Goal: Transaction & Acquisition: Register for event/course

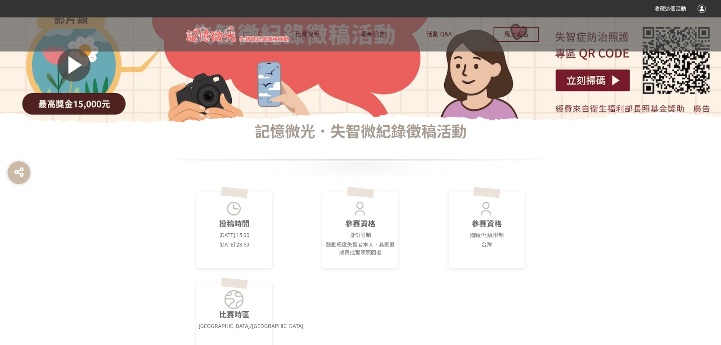
scroll to position [189, 0]
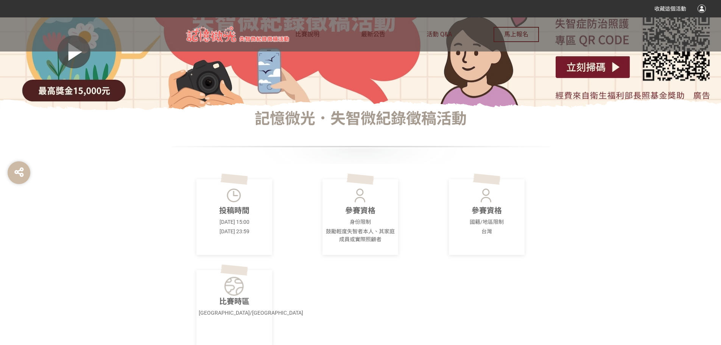
click at [360, 188] on img at bounding box center [360, 195] width 21 height 19
drag, startPoint x: 371, startPoint y: 230, endPoint x: 368, endPoint y: 227, distance: 4.3
click at [369, 229] on p "鼓勵輕度失智者本人、其家庭成員或實際照顧者" at bounding box center [360, 236] width 71 height 16
click at [365, 220] on p "身份限制" at bounding box center [360, 222] width 71 height 8
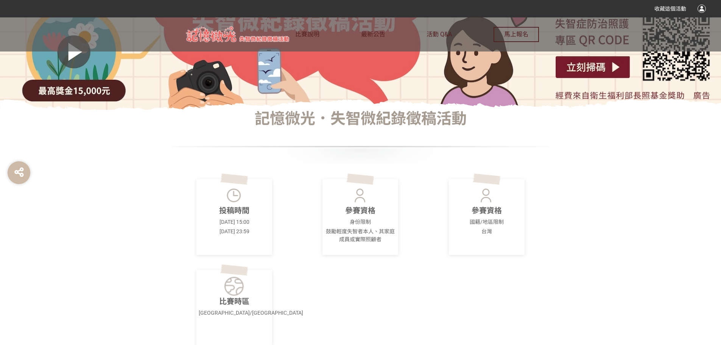
click at [356, 218] on div "參賽資格 身份限制 鼓勵輕度失智者本人、其家庭成員或實際照顧者" at bounding box center [361, 217] width 76 height 76
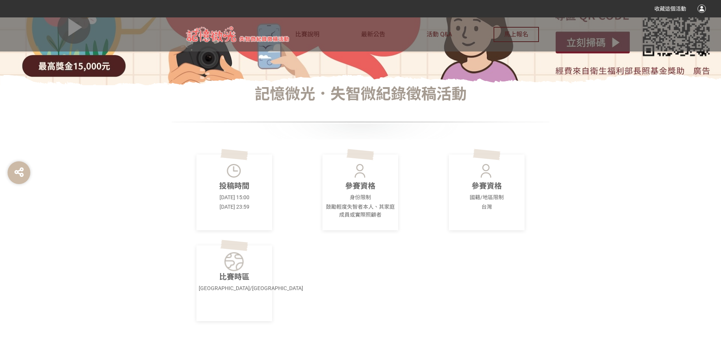
scroll to position [227, 0]
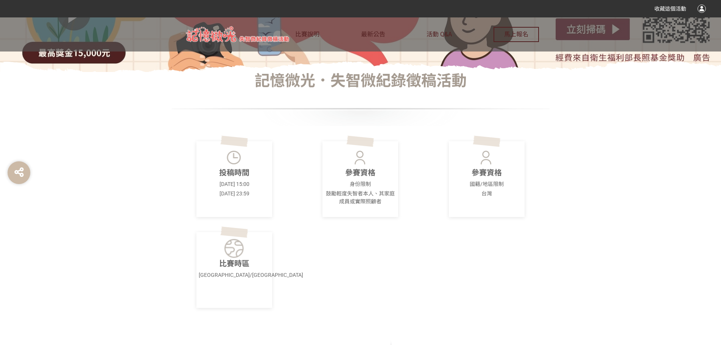
click at [237, 269] on p "比賽時區" at bounding box center [234, 263] width 71 height 11
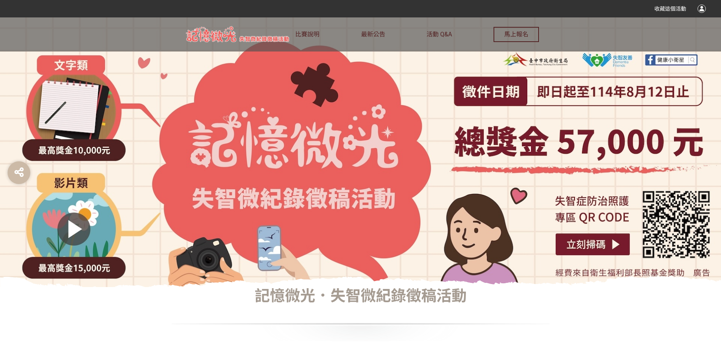
scroll to position [0, 0]
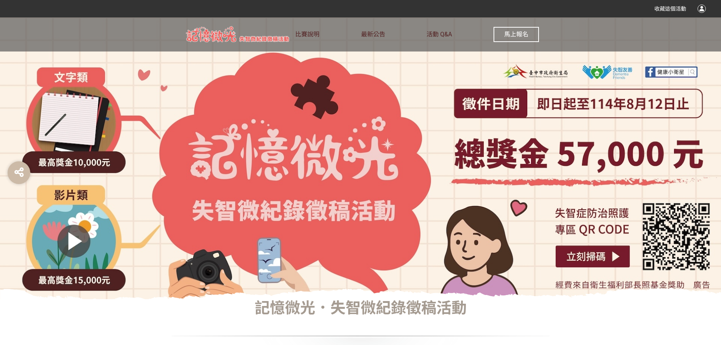
click at [510, 34] on span "馬上報名" at bounding box center [516, 34] width 24 height 7
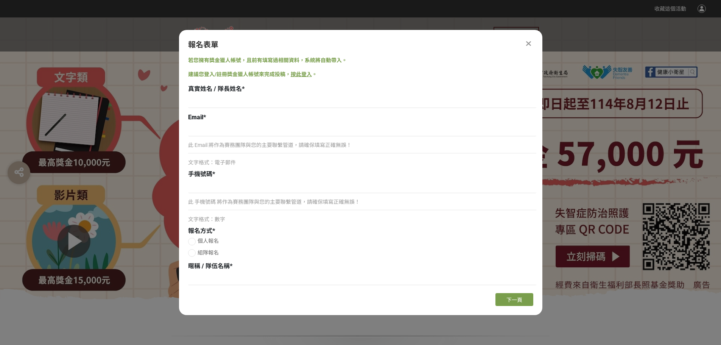
click at [234, 119] on div "Email *" at bounding box center [362, 117] width 348 height 9
click at [227, 94] on div "真實姓名 / 隊長姓名 *" at bounding box center [362, 88] width 348 height 9
click at [227, 95] on input at bounding box center [362, 101] width 348 height 13
type input "[PERSON_NAME]"
click at [222, 126] on input at bounding box center [362, 129] width 348 height 13
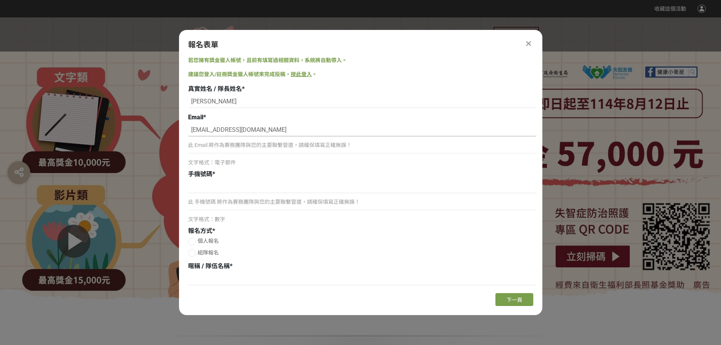
drag, startPoint x: 218, startPoint y: 130, endPoint x: 254, endPoint y: 131, distance: 35.6
click at [254, 131] on input "185936@CCH.ORG.TW" at bounding box center [362, 129] width 348 height 13
type input "185936@cch.org.tw"
click at [204, 189] on input at bounding box center [362, 186] width 348 height 13
type input "0936279413"
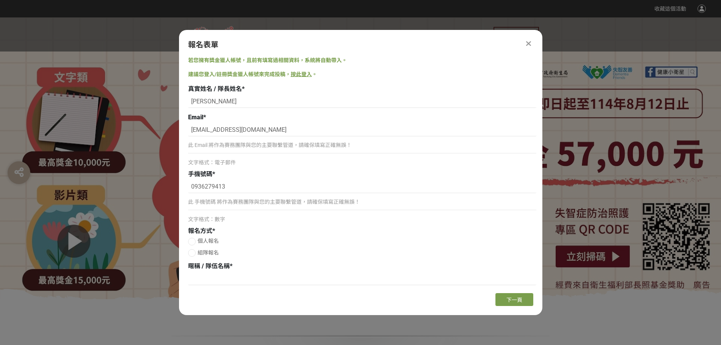
click at [195, 242] on div at bounding box center [192, 242] width 8 height 8
radio input "true"
click at [203, 280] on input at bounding box center [362, 278] width 348 height 13
type input "e"
type input "得憶園"
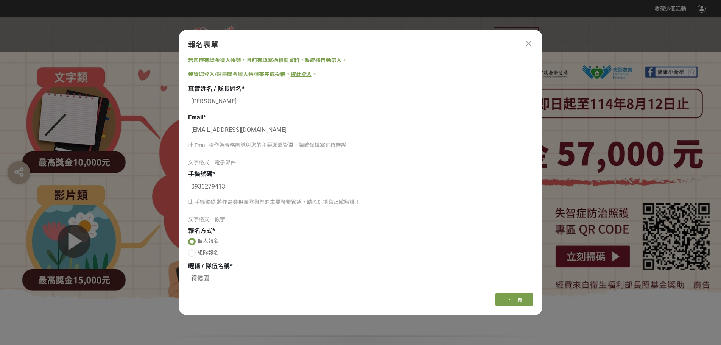
click at [231, 103] on input "[PERSON_NAME]" at bounding box center [362, 101] width 348 height 13
click at [218, 278] on input "得憶園" at bounding box center [362, 278] width 348 height 13
drag, startPoint x: 219, startPoint y: 100, endPoint x: 244, endPoint y: 101, distance: 24.6
click at [244, 101] on input "[PERSON_NAME]/金鋼芭比" at bounding box center [362, 101] width 348 height 13
click at [227, 276] on input "得憶園" at bounding box center [362, 278] width 348 height 13
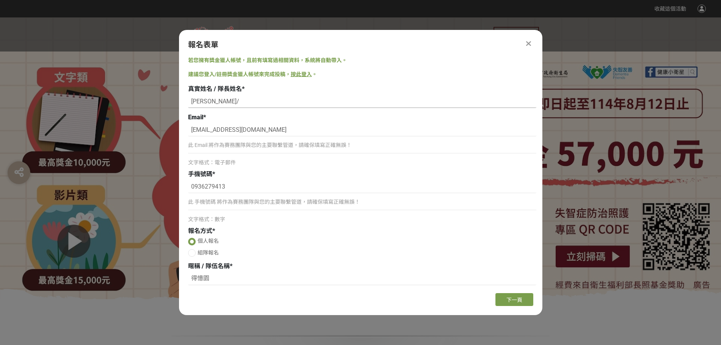
drag, startPoint x: 227, startPoint y: 276, endPoint x: 223, endPoint y: 98, distance: 177.2
click at [223, 98] on input "張襄景麗/" at bounding box center [362, 101] width 348 height 13
paste input "金鋼芭比"
type input "張襄景麗/金鋼芭比"
click at [214, 276] on input "得憶園" at bounding box center [362, 278] width 348 height 13
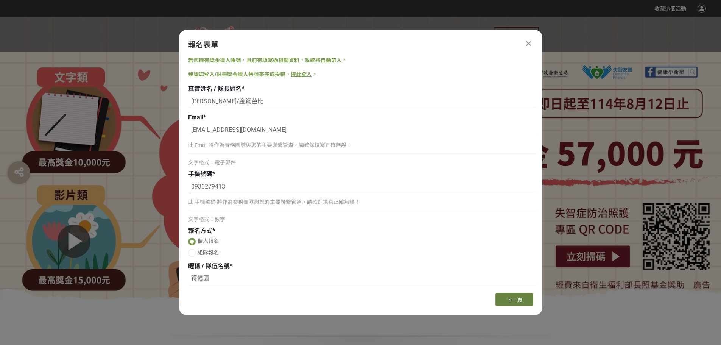
click at [520, 301] on span "下一頁" at bounding box center [515, 300] width 16 height 6
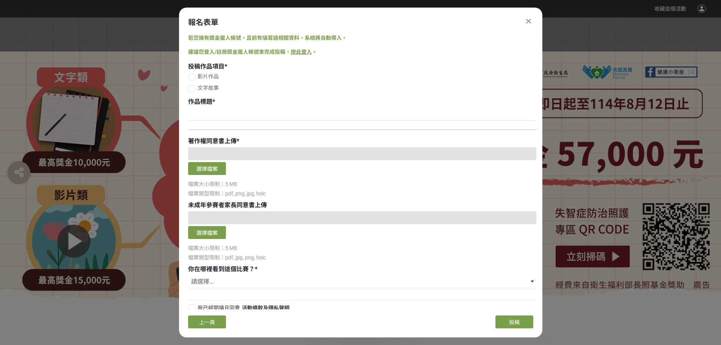
click at [195, 88] on div at bounding box center [192, 89] width 8 height 8
radio input "true"
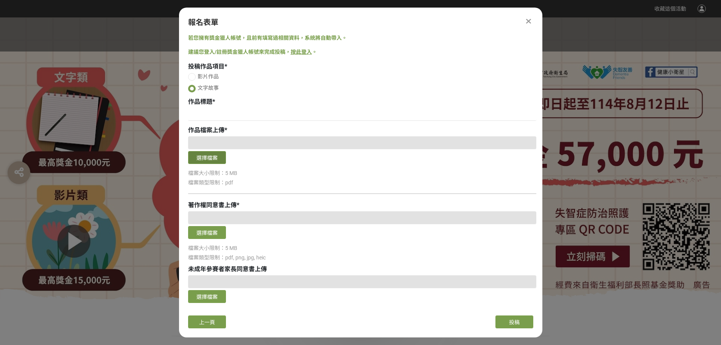
click at [215, 159] on button "選擇檔案" at bounding box center [207, 157] width 38 height 13
click at [216, 155] on button "選擇檔案" at bounding box center [207, 157] width 38 height 13
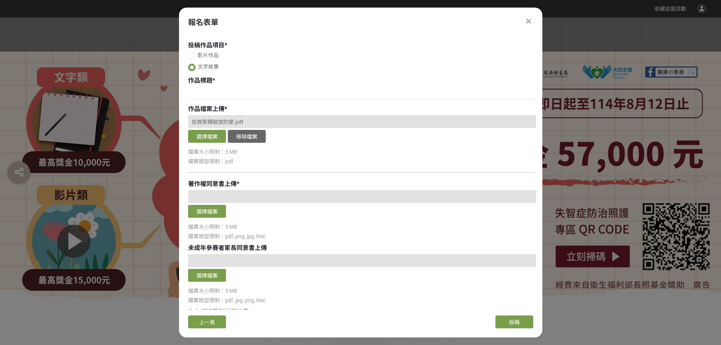
scroll to position [38, 0]
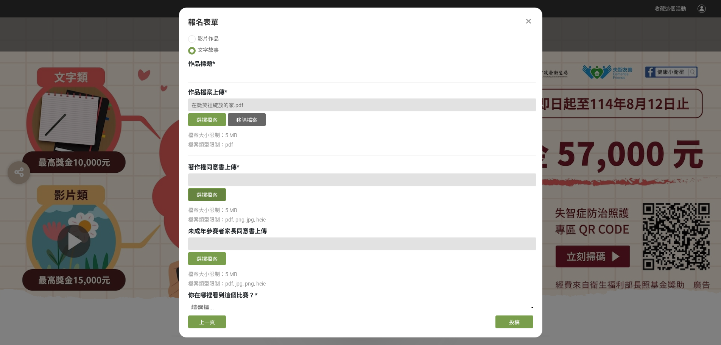
click at [206, 192] on button "選擇檔案" at bounding box center [207, 194] width 38 height 13
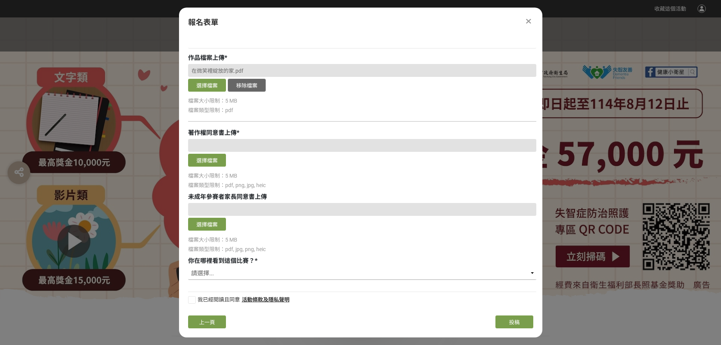
click at [268, 275] on select "請選擇... 獎金獵人網站 Facebook / Instagram 校園講座 / 老師系上推薦 電子郵件 海報 其他" at bounding box center [362, 273] width 348 height 13
select select "獎金獵人網站"
click at [188, 267] on select "請選擇... 獎金獵人網站 Facebook / Instagram 校園講座 / 老師系上推薦 電子郵件 海報 其他" at bounding box center [362, 273] width 348 height 13
click at [194, 299] on div at bounding box center [192, 300] width 8 height 8
checkbox input "true"
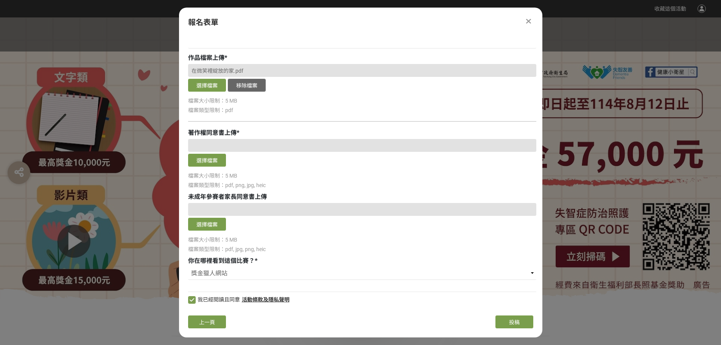
click at [624, 102] on div at bounding box center [360, 158] width 721 height 282
click at [510, 321] on span "投稿" at bounding box center [514, 322] width 11 height 6
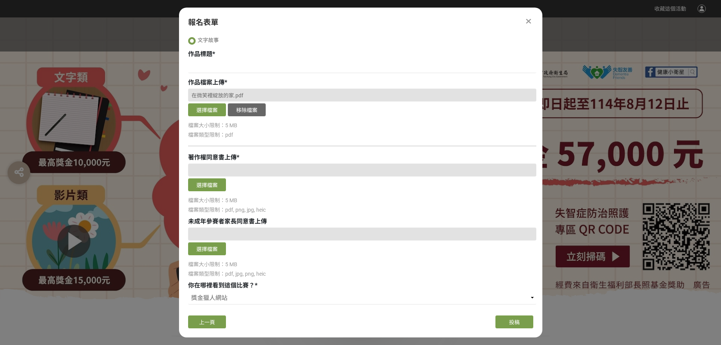
scroll to position [34, 0]
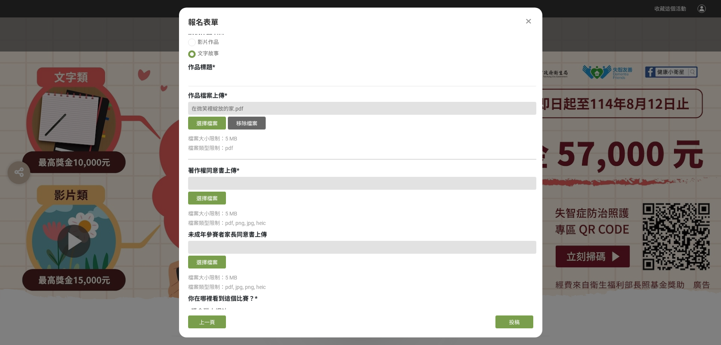
click at [241, 153] on div "投稿作品項目 * 影片作品 文字故事 作品標題 * 作品檔案上傳 * 在微笑裡綻放的家.pdf 選擇檔案 移除檔案 檔案大小限制：5 MB 檔案類型限制：pd…" at bounding box center [362, 174] width 348 height 292
click at [201, 154] on div "投稿作品項目 * 影片作品 文字故事 作品標題 * 作品檔案上傳 * 在微笑裡綻放的家.pdf 選擇檔案 移除檔案 檔案大小限制：5 MB 檔案類型限制：pd…" at bounding box center [362, 174] width 348 height 292
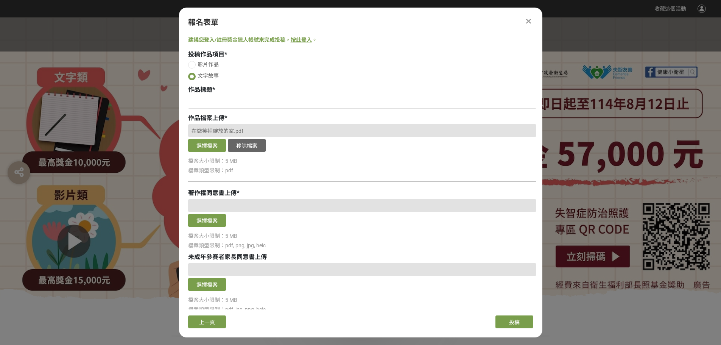
scroll to position [0, 0]
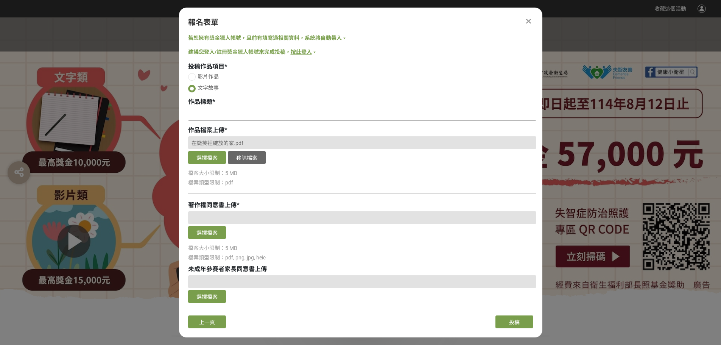
click at [222, 120] on input at bounding box center [362, 114] width 348 height 13
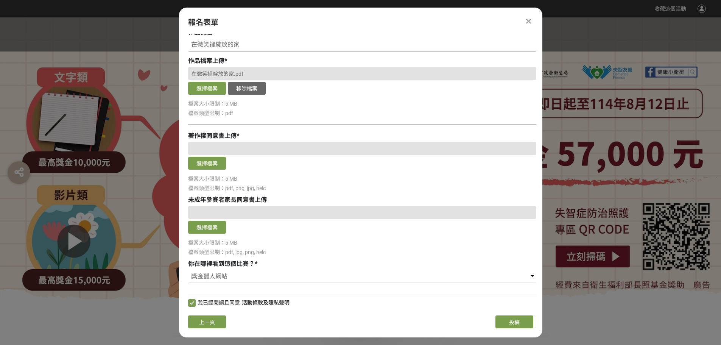
scroll to position [72, 0]
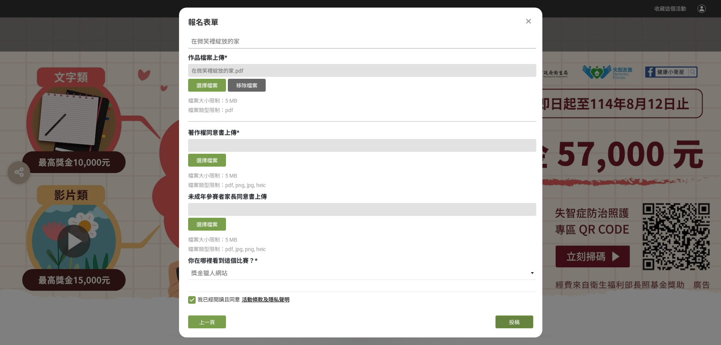
type input "在微笑裡綻放的家"
click at [504, 321] on button "投稿" at bounding box center [515, 321] width 38 height 13
click at [208, 160] on button "選擇檔案" at bounding box center [207, 160] width 38 height 13
click at [520, 320] on button "投稿" at bounding box center [515, 321] width 38 height 13
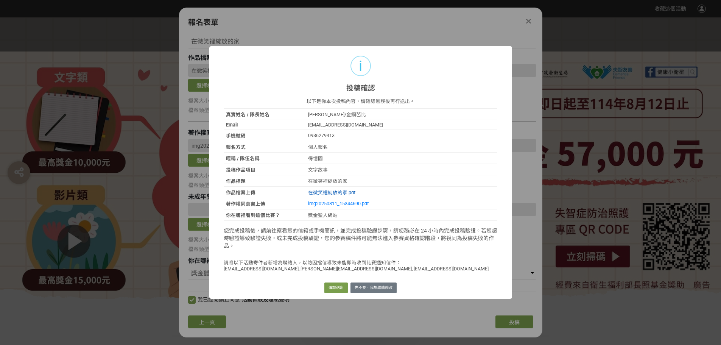
click at [336, 192] on link "在微笑裡綻放的家.pdf" at bounding box center [331, 193] width 47 height 6
click at [386, 286] on button "先不要，我想繼續修改" at bounding box center [374, 287] width 46 height 11
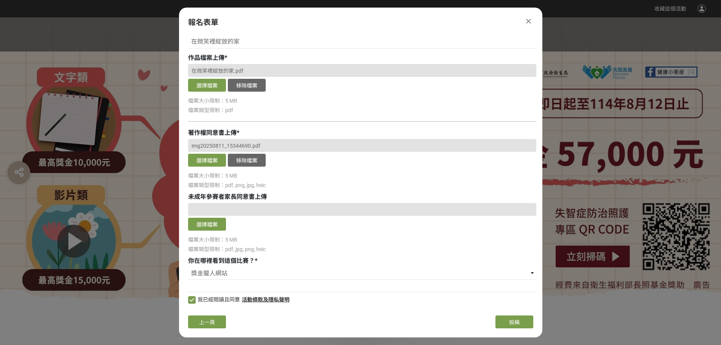
scroll to position [34, 0]
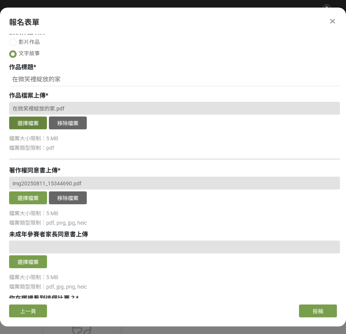
click at [31, 125] on button "選擇檔案" at bounding box center [28, 123] width 38 height 13
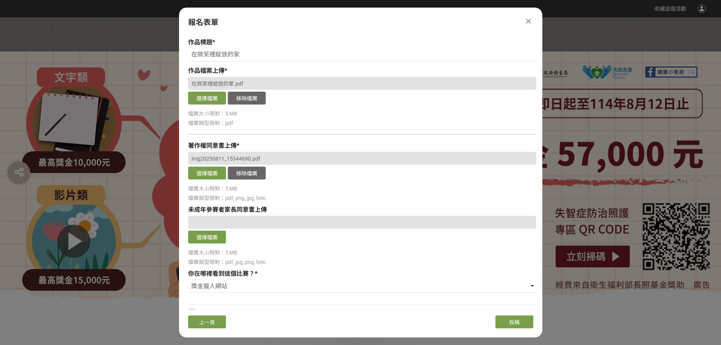
scroll to position [72, 0]
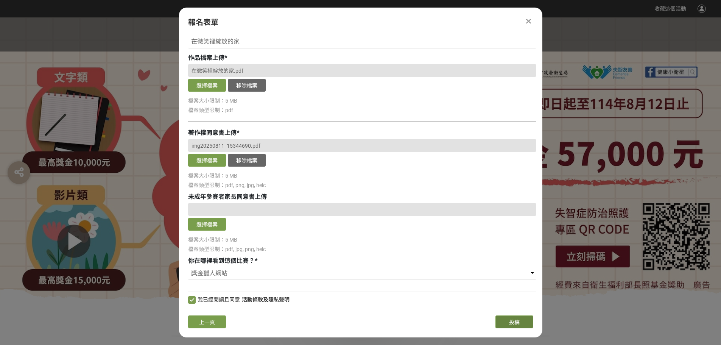
click at [525, 322] on button "投稿" at bounding box center [515, 321] width 38 height 13
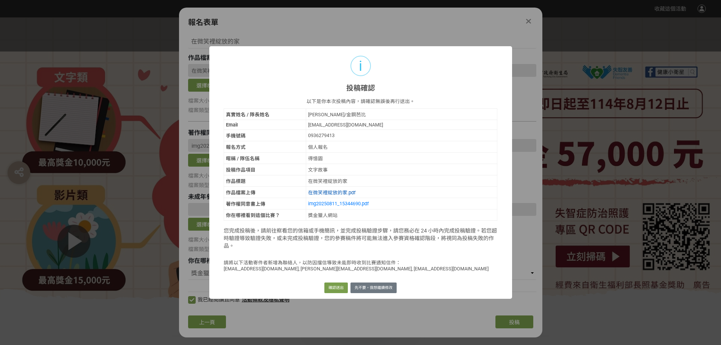
click at [347, 192] on link "在微笑裡綻放的家.pdf" at bounding box center [331, 193] width 47 height 6
click at [344, 203] on link "img20250811_15344690.pdf" at bounding box center [338, 204] width 61 height 6
click at [339, 287] on button "確認送出" at bounding box center [336, 287] width 23 height 11
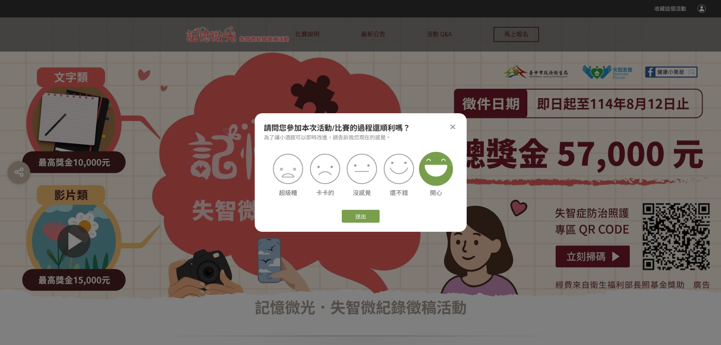
click at [434, 159] on img at bounding box center [436, 169] width 34 height 34
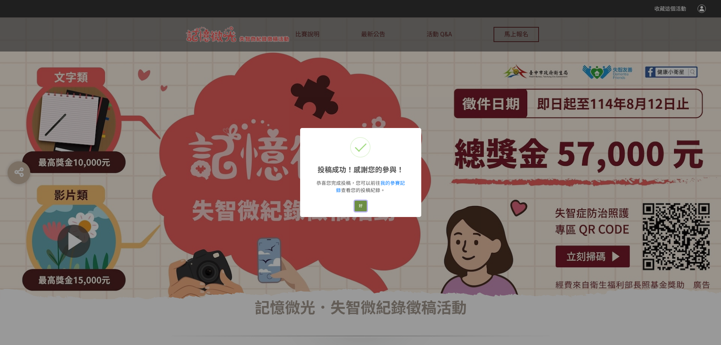
click at [361, 207] on button "好" at bounding box center [361, 206] width 12 height 11
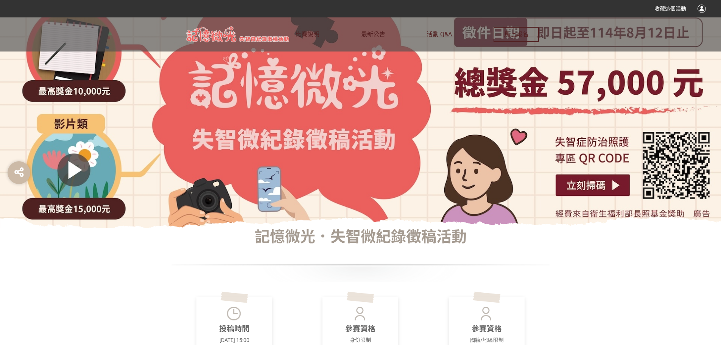
scroll to position [0, 0]
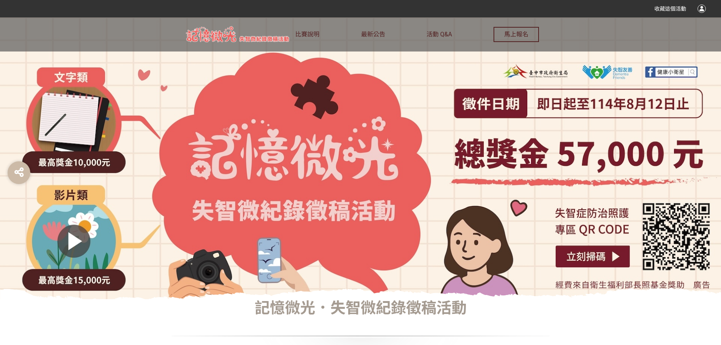
click at [707, 8] on div "收藏這個活動" at bounding box center [360, 8] width 721 height 17
click at [704, 9] on div at bounding box center [702, 9] width 8 height 8
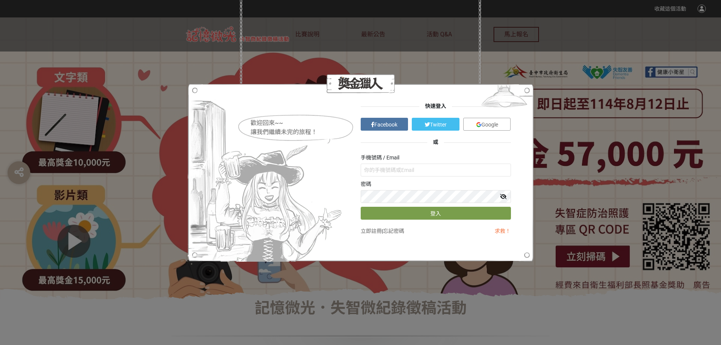
click at [381, 52] on div "歡迎回來~~ 讓我們繼續未完的旅程！ 快速登入 Facebook Twitter Google 或 手機號碼 / Email 密碼 登入 立即註冊 | 忘記密…" at bounding box center [360, 172] width 721 height 345
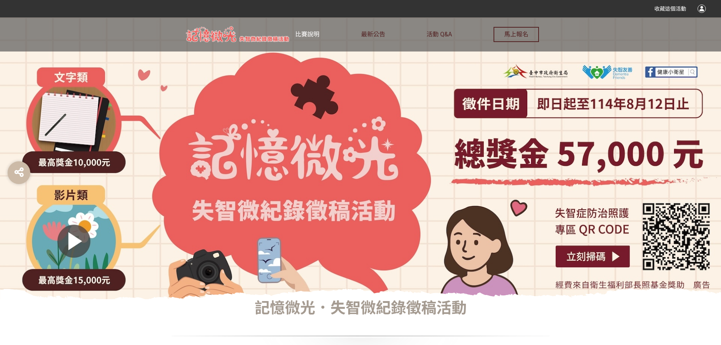
click at [302, 31] on span "比賽說明" at bounding box center [307, 34] width 24 height 7
click at [310, 34] on span "比賽說明" at bounding box center [307, 34] width 24 height 7
click at [307, 33] on span "比賽說明" at bounding box center [307, 34] width 24 height 7
click at [475, 53] on div at bounding box center [360, 158] width 721 height 282
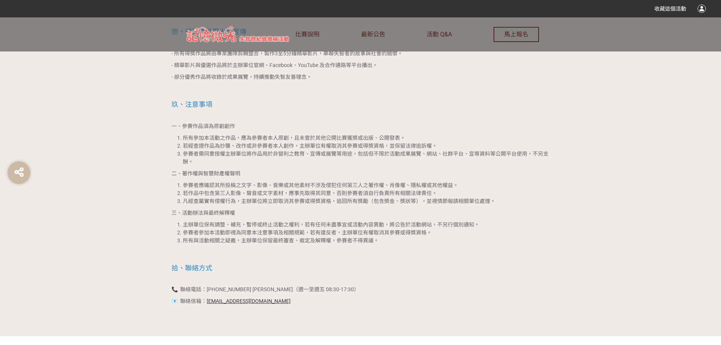
scroll to position [1515, 0]
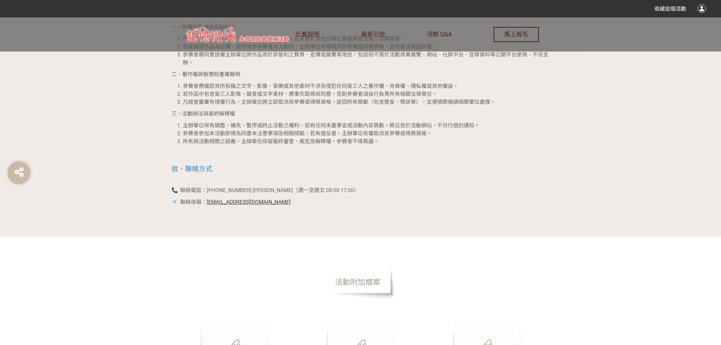
click at [378, 274] on span "活動附加檔案" at bounding box center [358, 282] width 76 height 34
click at [363, 274] on span "活動附加檔案" at bounding box center [358, 282] width 76 height 34
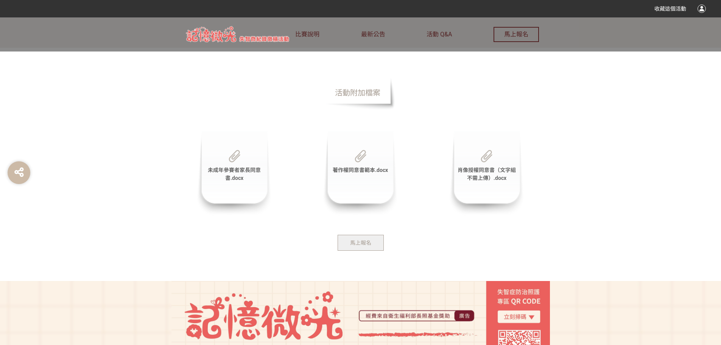
click at [363, 167] on span "著作權同意書範本.docx" at bounding box center [360, 170] width 55 height 6
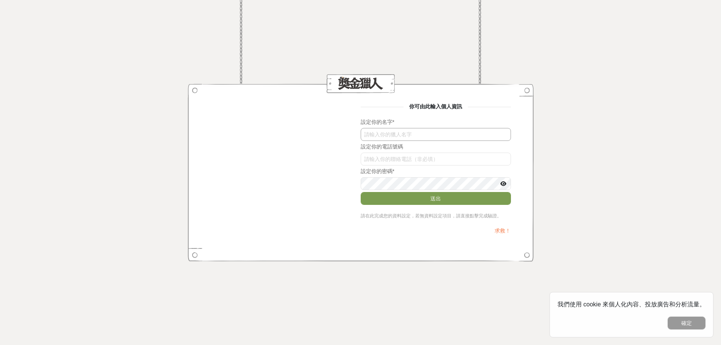
click at [378, 133] on input "text" at bounding box center [436, 134] width 150 height 13
type input "[PERSON_NAME]"
click at [429, 165] on input "OXpLalBDcW0" at bounding box center [436, 159] width 150 height 13
click at [434, 161] on input "OXpLalBDcW0" at bounding box center [436, 159] width 150 height 13
type input "0936279413"
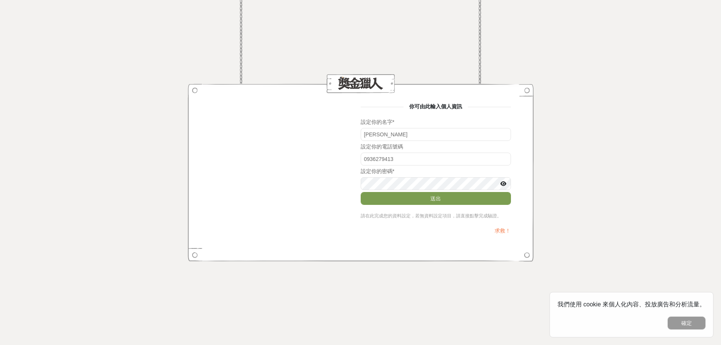
click at [503, 184] on icon at bounding box center [504, 183] width 6 height 5
click at [414, 196] on button "送出" at bounding box center [436, 198] width 150 height 13
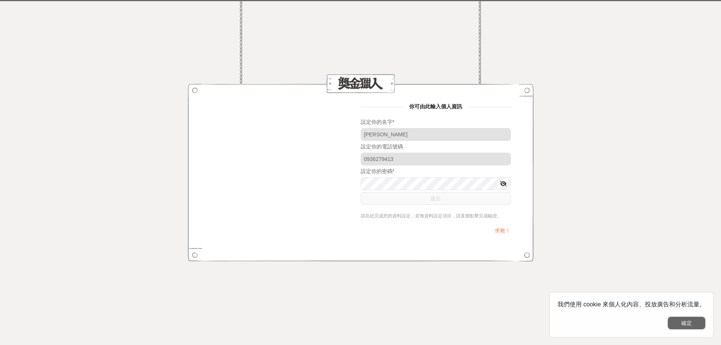
click at [670, 320] on button "確定" at bounding box center [687, 323] width 38 height 13
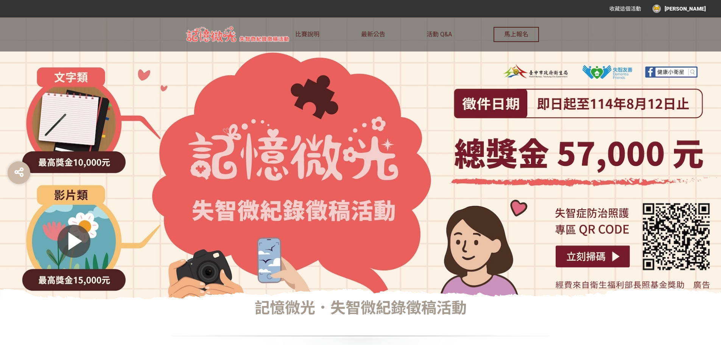
click at [694, 8] on div "[PERSON_NAME]" at bounding box center [679, 9] width 53 height 8
click at [691, 30] on link "投稿記錄" at bounding box center [687, 32] width 21 height 6
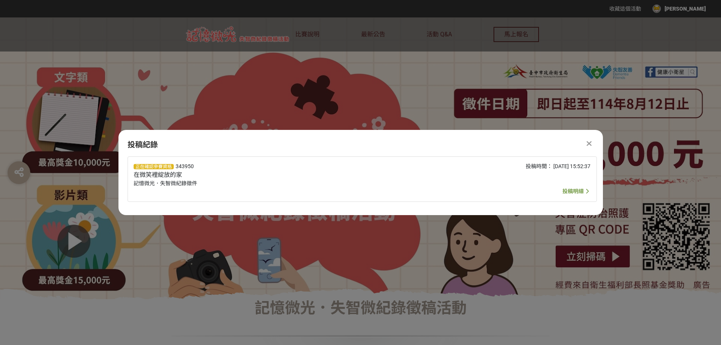
click at [574, 193] on span "投稿明細" at bounding box center [573, 191] width 21 height 6
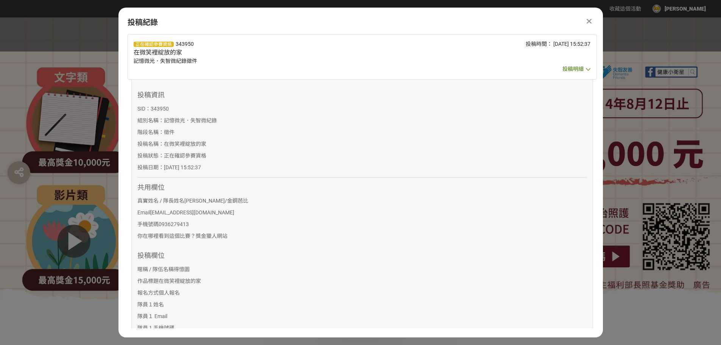
click at [590, 19] on icon at bounding box center [589, 21] width 5 height 8
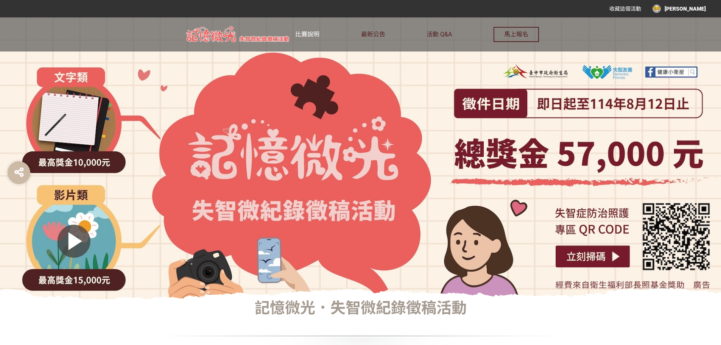
click at [302, 32] on span "比賽說明" at bounding box center [307, 34] width 24 height 7
click at [304, 33] on span "比賽說明" at bounding box center [307, 34] width 24 height 7
click at [446, 124] on div at bounding box center [360, 158] width 721 height 282
click at [376, 34] on span "最新公告" at bounding box center [373, 34] width 24 height 7
click at [301, 33] on span "比賽說明" at bounding box center [307, 34] width 24 height 7
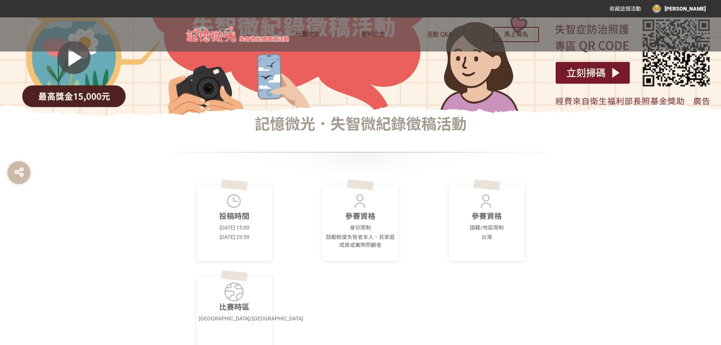
scroll to position [227, 0]
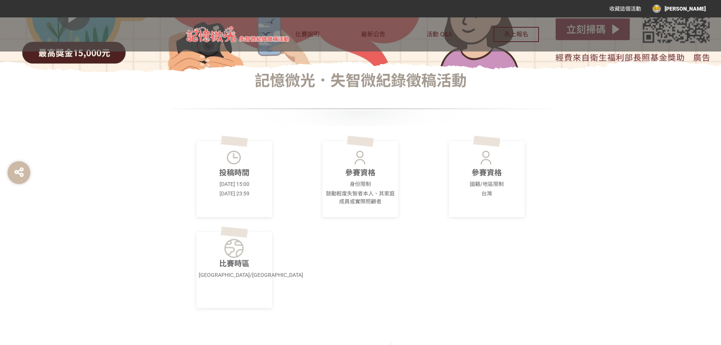
click at [232, 259] on p "比賽時區" at bounding box center [234, 263] width 71 height 11
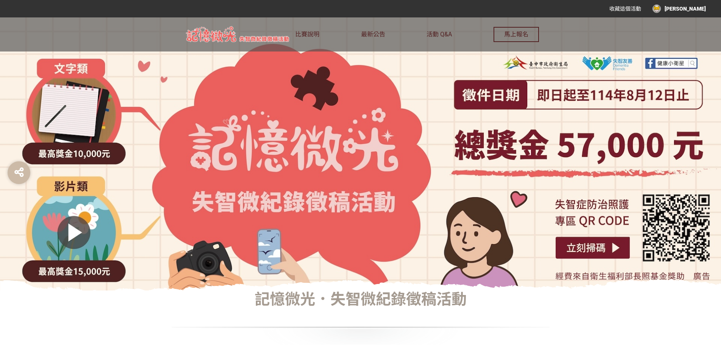
scroll to position [0, 0]
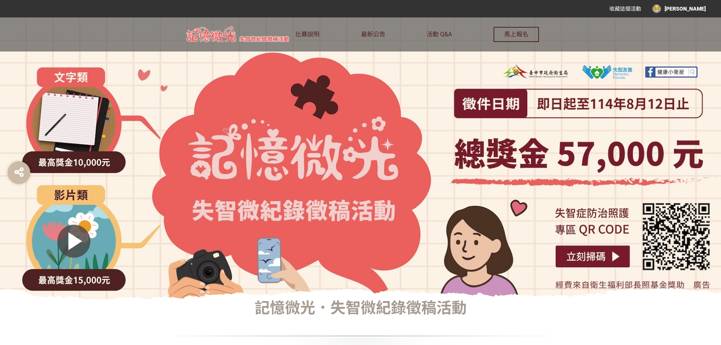
click at [78, 125] on div at bounding box center [360, 158] width 721 height 282
click at [377, 34] on span "最新公告" at bounding box center [373, 34] width 24 height 7
click at [446, 36] on span "活動 Q&A" at bounding box center [439, 34] width 25 height 7
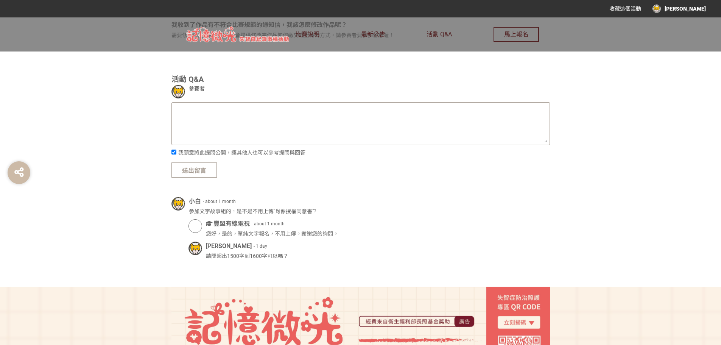
scroll to position [606, 0]
click at [197, 247] on div at bounding box center [196, 248] width 14 height 14
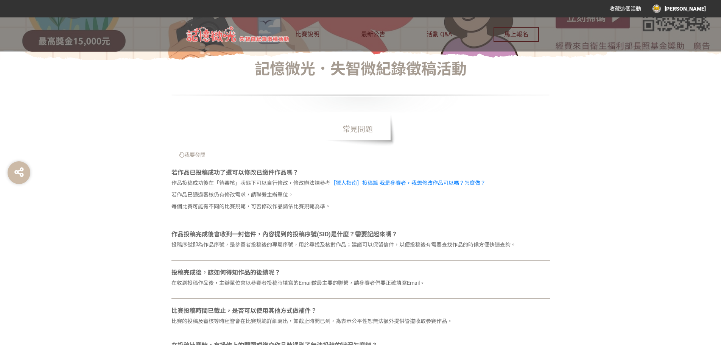
scroll to position [0, 0]
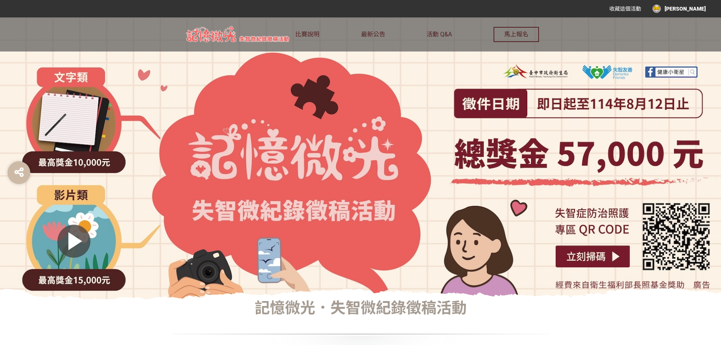
click at [53, 127] on div at bounding box center [360, 158] width 721 height 282
click at [316, 31] on span "比賽說明" at bounding box center [307, 34] width 24 height 7
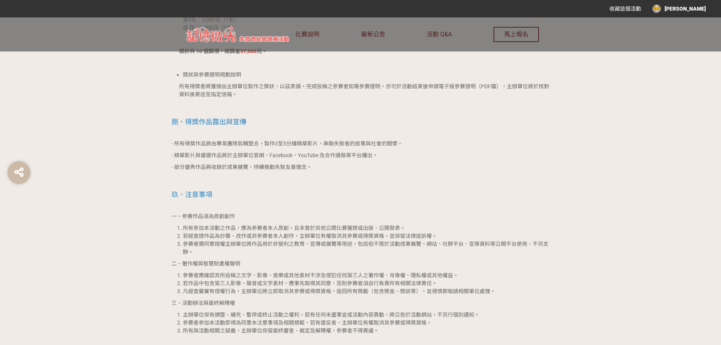
scroll to position [1363, 0]
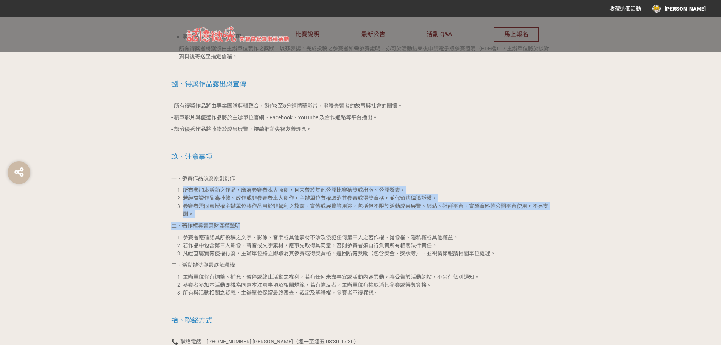
drag, startPoint x: 177, startPoint y: 182, endPoint x: 553, endPoint y: 212, distance: 377.2
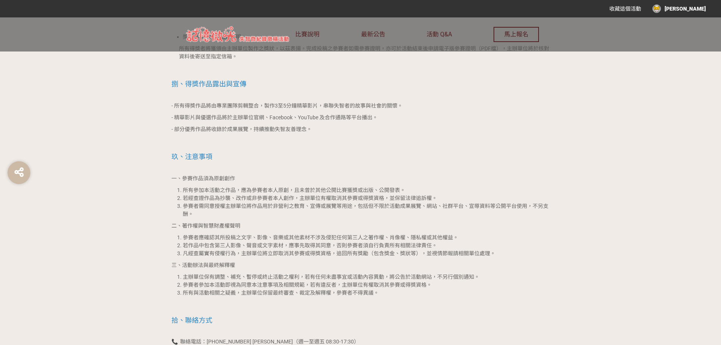
click at [460, 250] on li "凡經查屬實有侵權行為，主辦單位將立即取消其參賽或得獎資格，追回所有獎勵（包含獎金、獎狀等），並視情節報請相關單位處理。" at bounding box center [366, 254] width 367 height 8
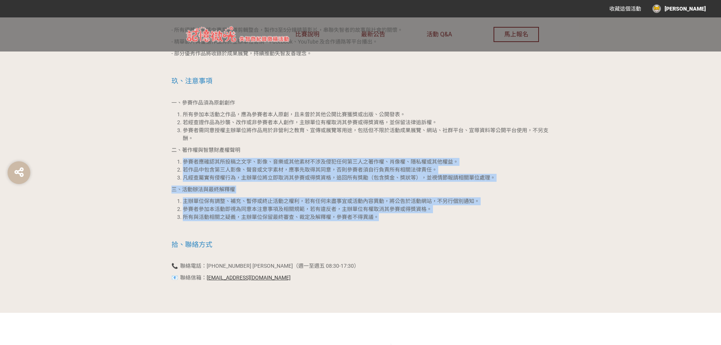
drag, startPoint x: 177, startPoint y: 152, endPoint x: 509, endPoint y: 212, distance: 337.2
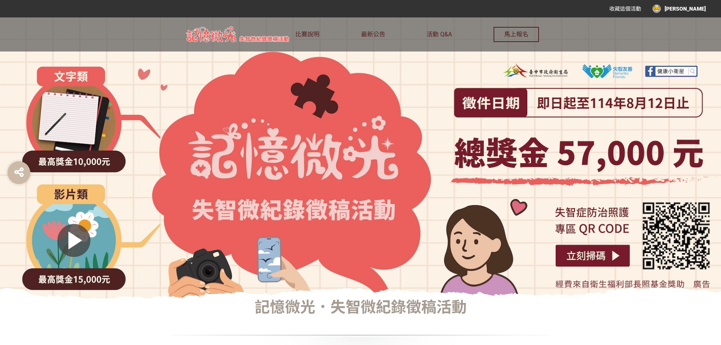
scroll to position [0, 0]
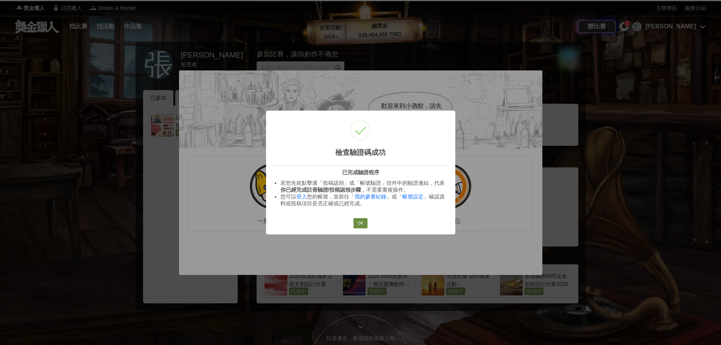
click at [365, 226] on button "OK" at bounding box center [361, 223] width 14 height 11
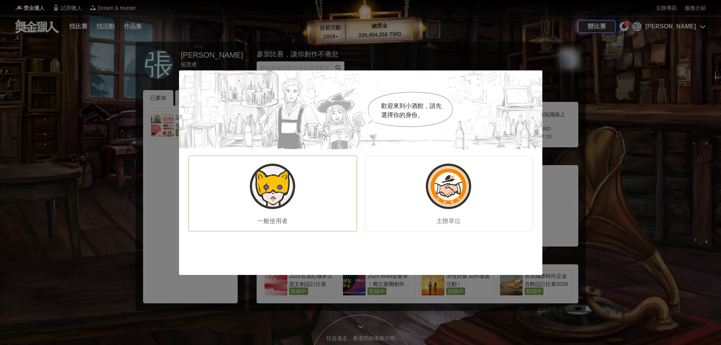
click at [273, 190] on img at bounding box center [272, 186] width 45 height 45
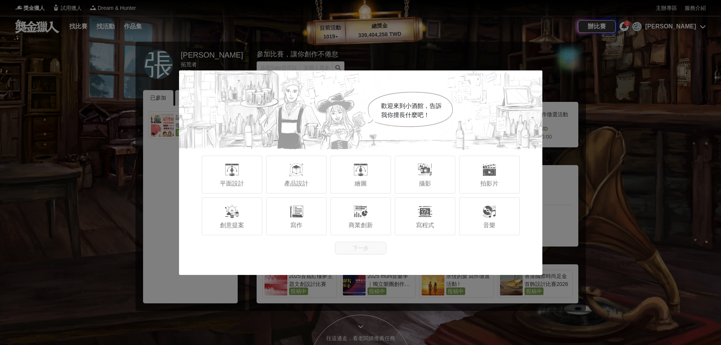
click at [577, 76] on div "歡迎來到小酒館，告訴我你擅長什麼吧！ 平面設計 產品設計 繪圖 攝影 拍影片 創意提案 寫作 商業創新 寫程式 音樂 下一步" at bounding box center [360, 172] width 721 height 345
click at [225, 220] on div "創意提案" at bounding box center [232, 216] width 61 height 38
click at [350, 250] on button "下一步" at bounding box center [360, 248] width 51 height 13
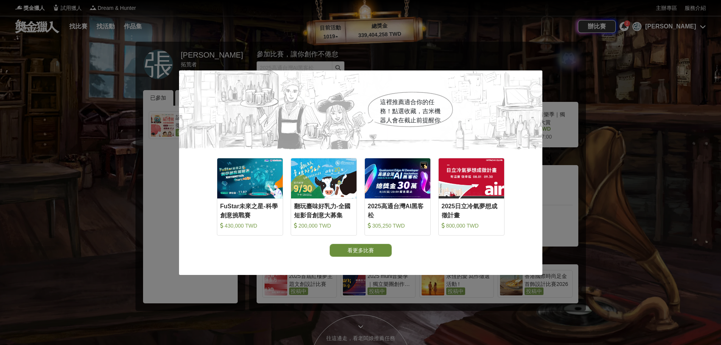
click at [354, 248] on button "看更多比賽" at bounding box center [361, 250] width 62 height 13
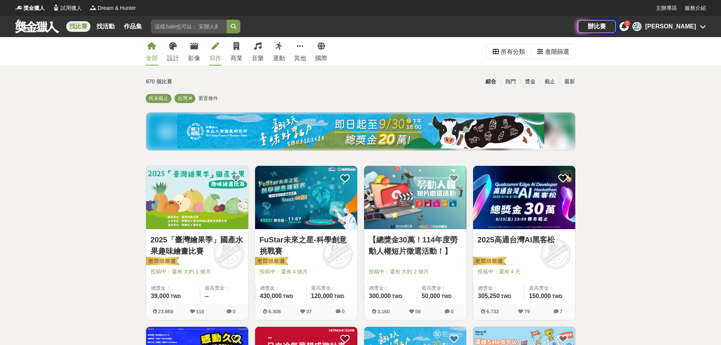
click at [212, 52] on link "寫作" at bounding box center [215, 51] width 12 height 28
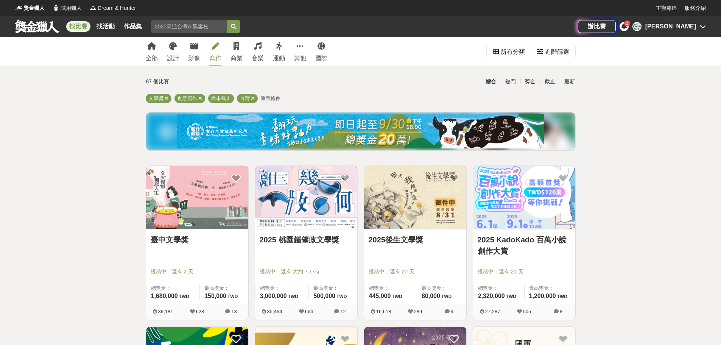
click at [627, 28] on icon at bounding box center [624, 26] width 5 height 6
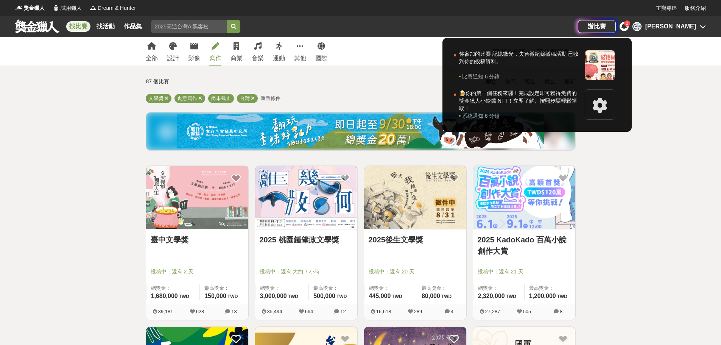
click at [382, 48] on div at bounding box center [360, 172] width 721 height 345
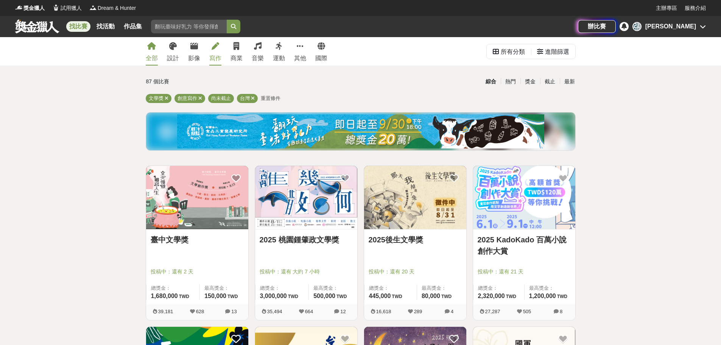
click at [154, 53] on link "全部" at bounding box center [152, 51] width 12 height 28
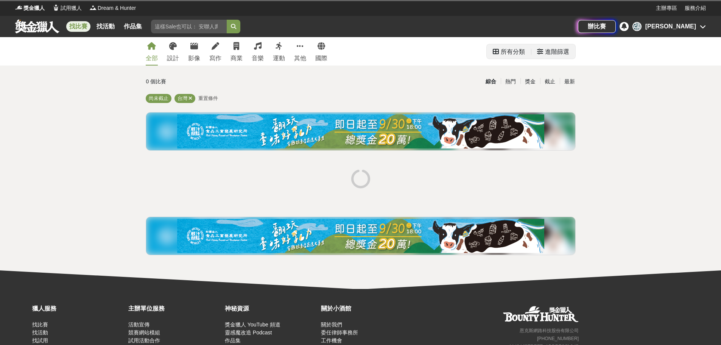
click at [525, 54] on div "所有分類" at bounding box center [509, 51] width 44 height 14
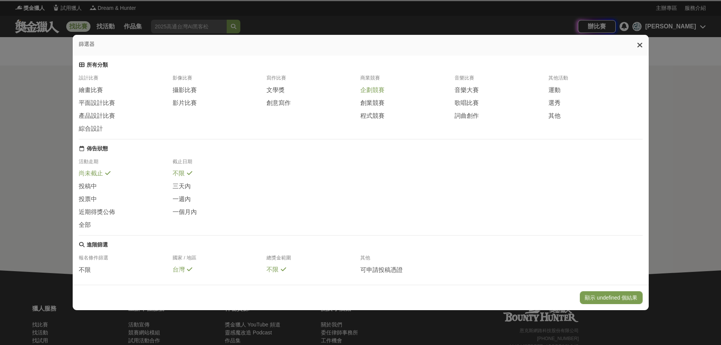
click at [372, 94] on span "企劃競賽" at bounding box center [372, 90] width 24 height 8
click at [608, 297] on button "顯示 44 個結果" at bounding box center [620, 297] width 45 height 13
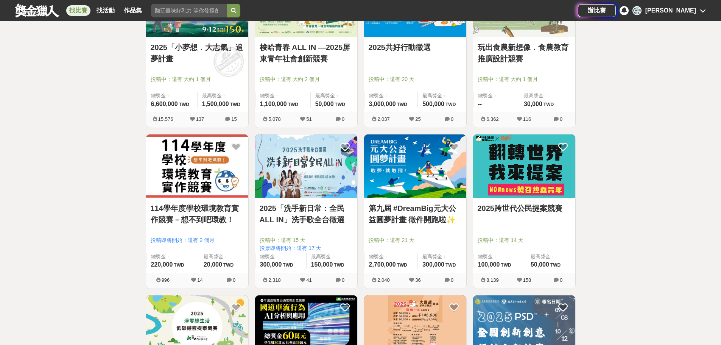
scroll to position [391, 0]
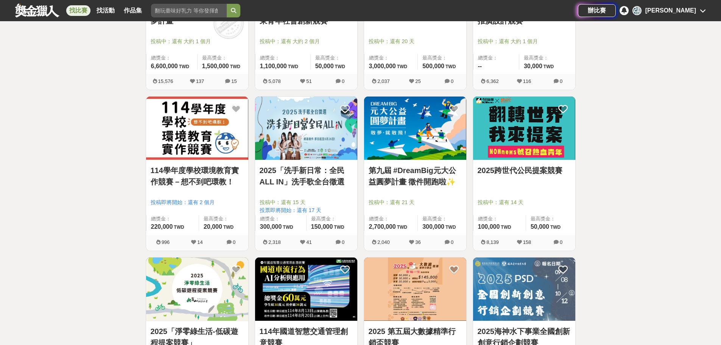
click at [424, 158] on img at bounding box center [415, 128] width 102 height 63
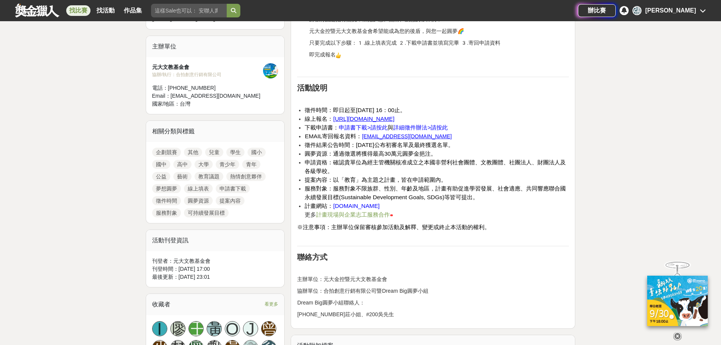
scroll to position [151, 0]
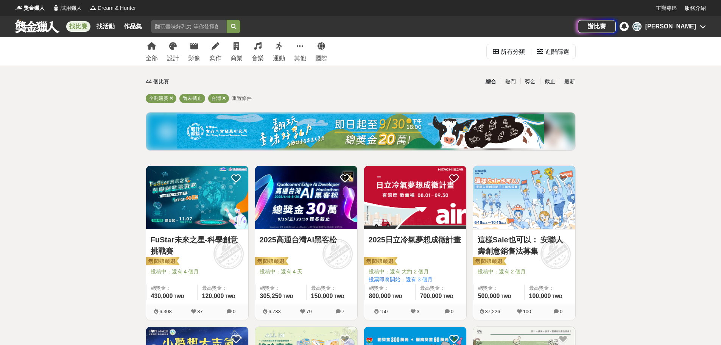
click at [183, 25] on input "search" at bounding box center [189, 27] width 76 height 14
type input "2"
click at [227, 20] on button "submit" at bounding box center [234, 27] width 14 height 14
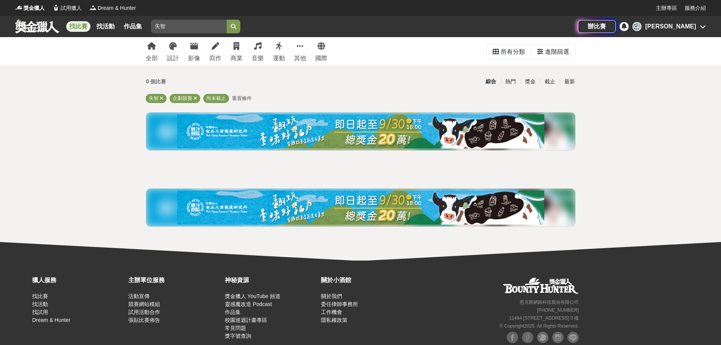
type input "失"
click at [227, 20] on button "submit" at bounding box center [234, 27] width 14 height 14
click at [146, 47] on link "全部" at bounding box center [152, 51] width 12 height 28
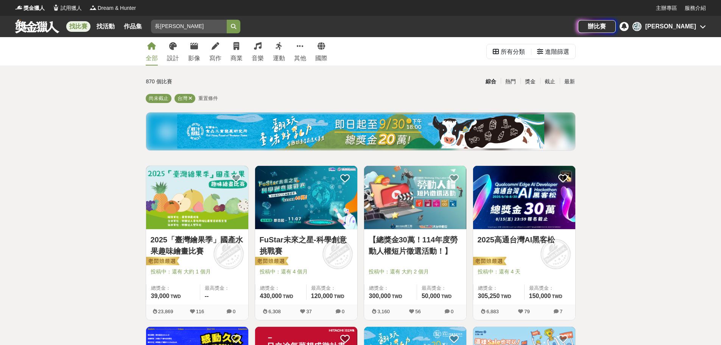
click at [236, 25] on icon "submit" at bounding box center [233, 26] width 5 height 5
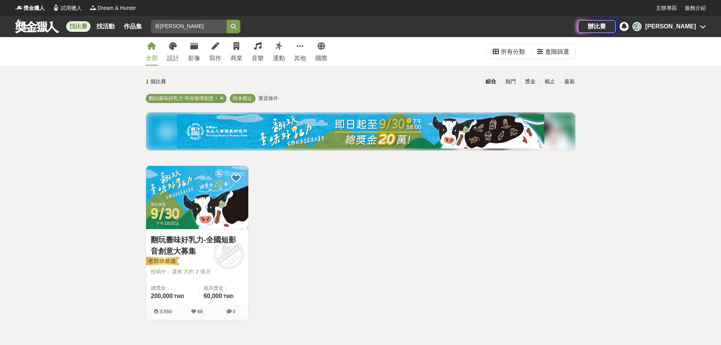
drag, startPoint x: 173, startPoint y: 23, endPoint x: 147, endPoint y: 27, distance: 26.0
click at [147, 27] on div "找比賽 找活動 作品集 長[PERSON_NAME]" at bounding box center [296, 26] width 563 height 21
type input "失智"
click at [227, 20] on button "submit" at bounding box center [234, 27] width 14 height 14
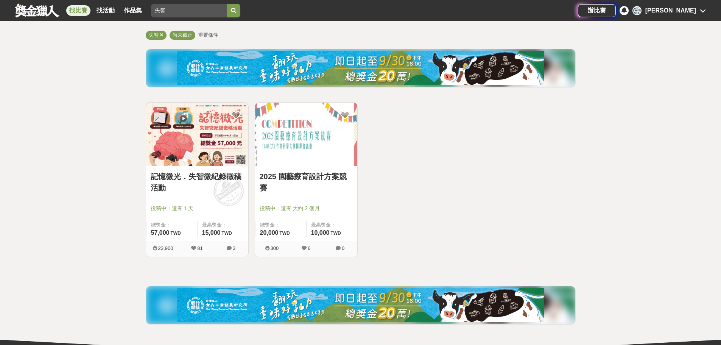
scroll to position [76, 0]
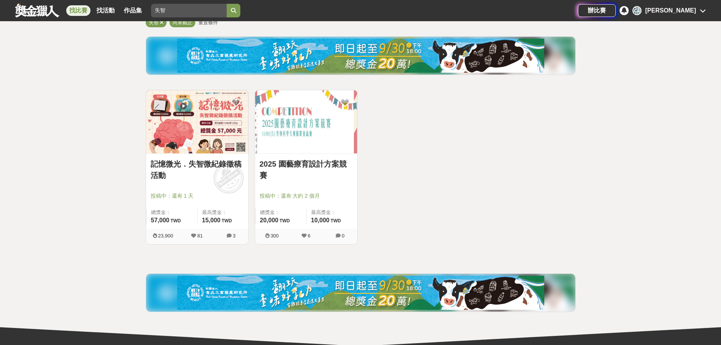
click at [319, 164] on link "2025 園藝療育設計方案競賽" at bounding box center [306, 169] width 93 height 23
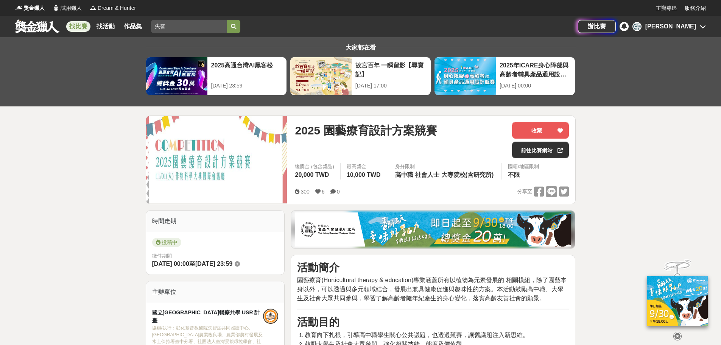
click at [84, 25] on link "找比賽" at bounding box center [78, 26] width 24 height 11
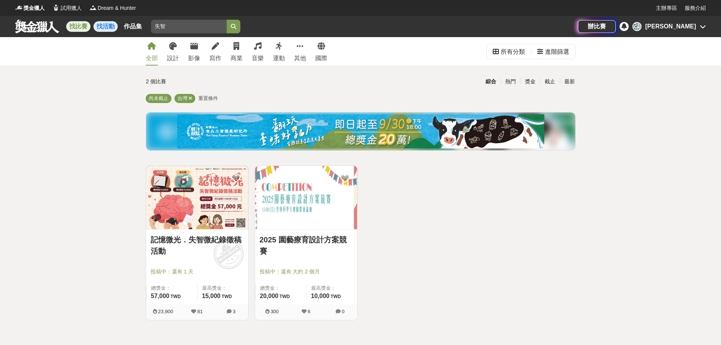
click at [111, 28] on link "找活動" at bounding box center [106, 26] width 24 height 11
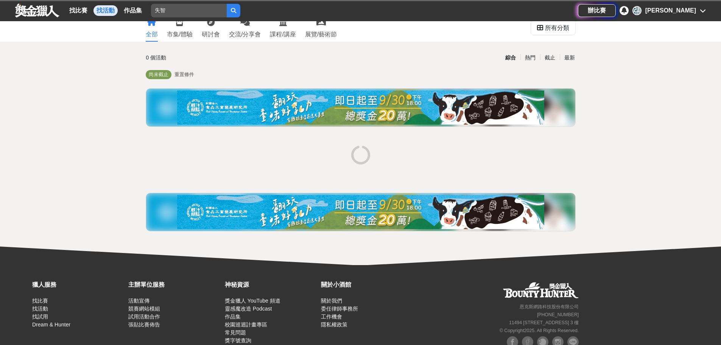
scroll to position [50, 0]
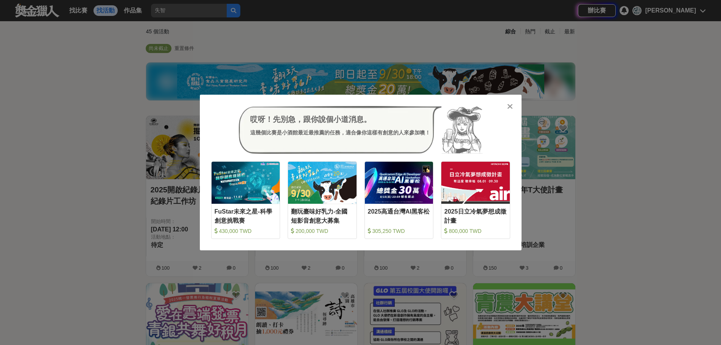
drag, startPoint x: 284, startPoint y: 64, endPoint x: 290, endPoint y: 64, distance: 5.7
click at [284, 64] on div "哎呀！先別急，跟你說個小道消息。 這幾個比賽是小酒館最近最推薦的任務，適合像你這樣有創意的人來參加噢！ 收藏 FuStar未來之星-科學創意挑戰賽 430,0…" at bounding box center [360, 172] width 721 height 345
